Goal: Task Accomplishment & Management: Manage account settings

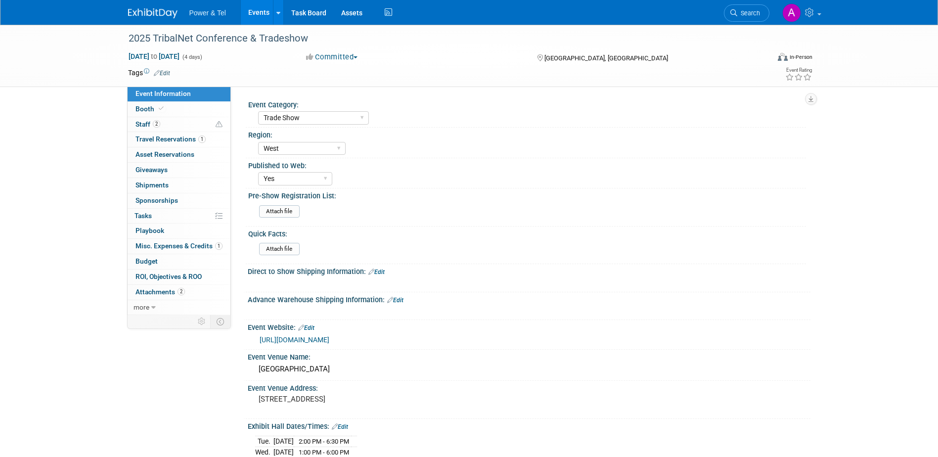
select select "Trade Show"
select select "West"
select select "Yes"
click at [191, 245] on span "Misc. Expenses & Credits 1" at bounding box center [178, 246] width 87 height 8
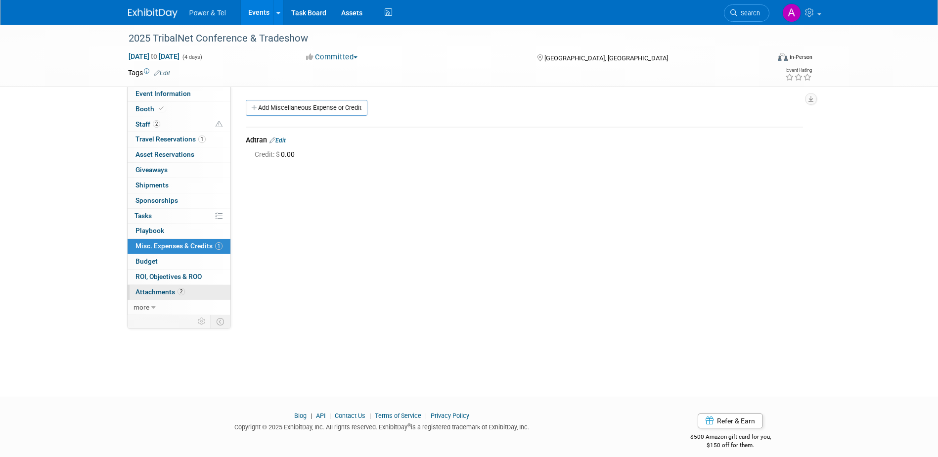
click at [200, 288] on link "2 Attachments 2" at bounding box center [179, 292] width 103 height 15
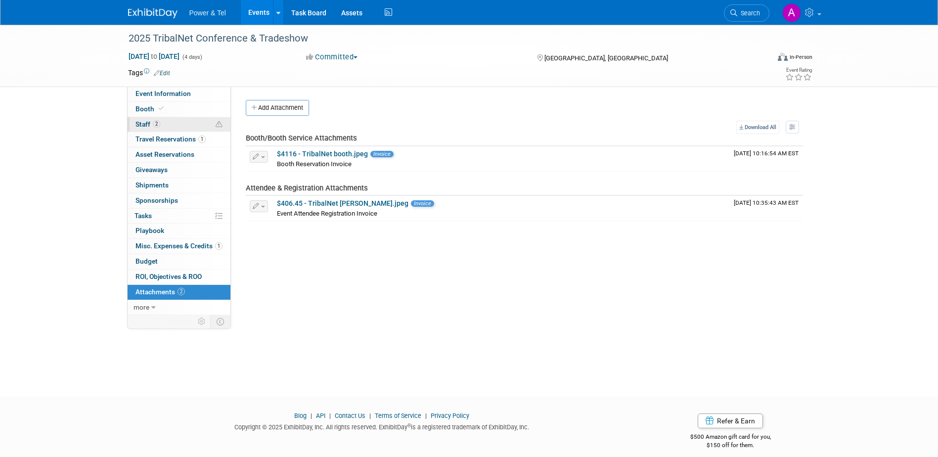
click at [188, 127] on link "2 Staff 2" at bounding box center [179, 124] width 103 height 15
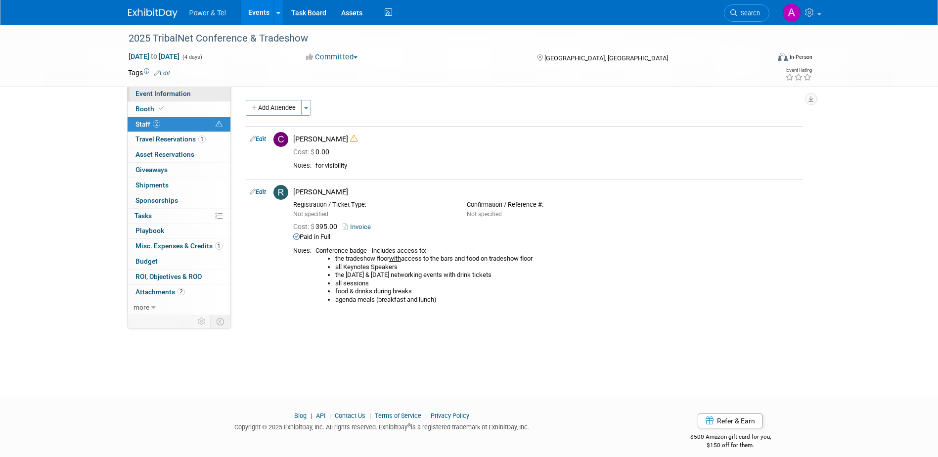
click at [202, 94] on link "Event Information" at bounding box center [179, 94] width 103 height 15
select select "Trade Show"
select select "West"
select select "Yes"
